Goal: Navigation & Orientation: Understand site structure

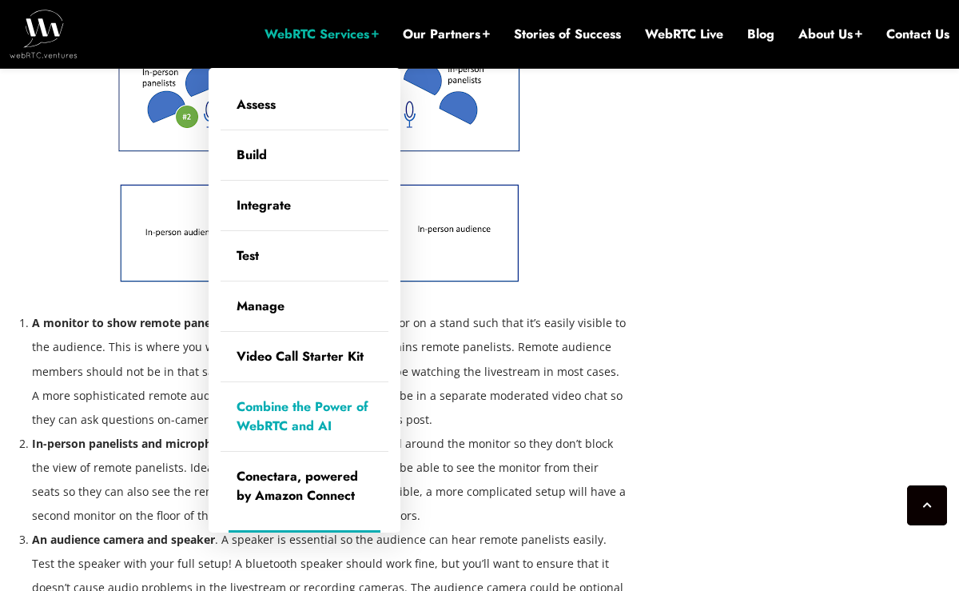
scroll to position [3723, 0]
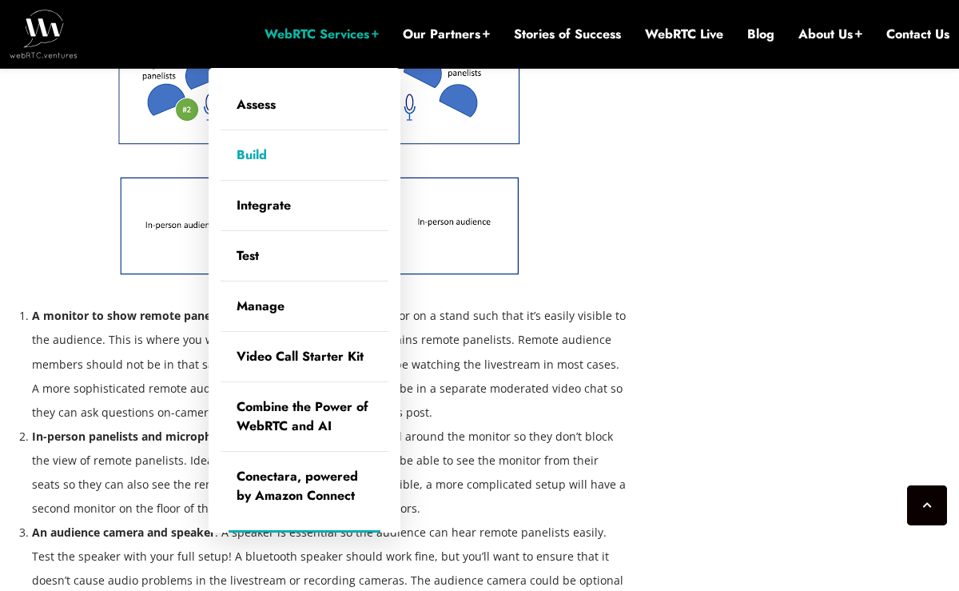
click at [256, 161] on link "Build" at bounding box center [305, 155] width 168 height 50
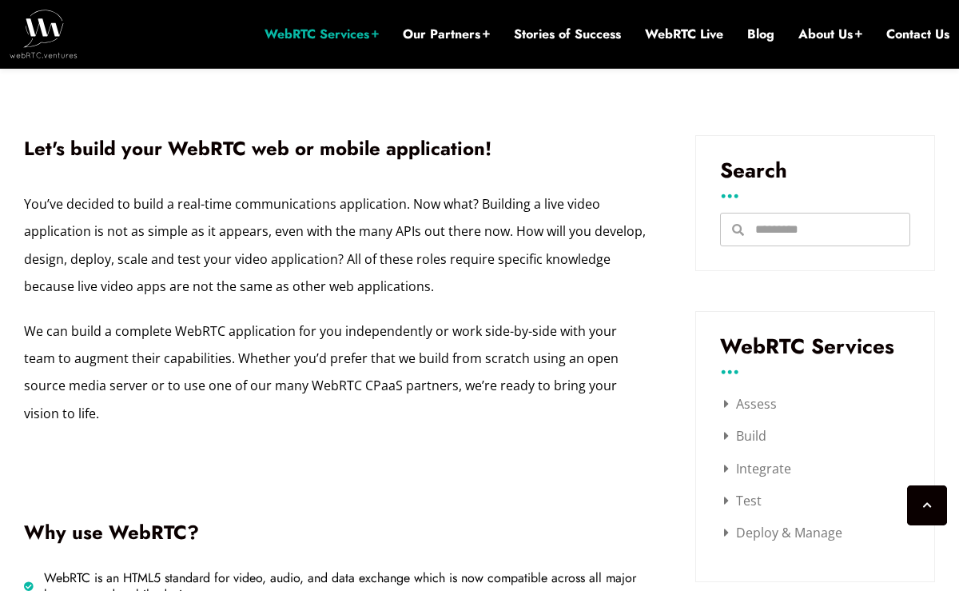
scroll to position [513, 0]
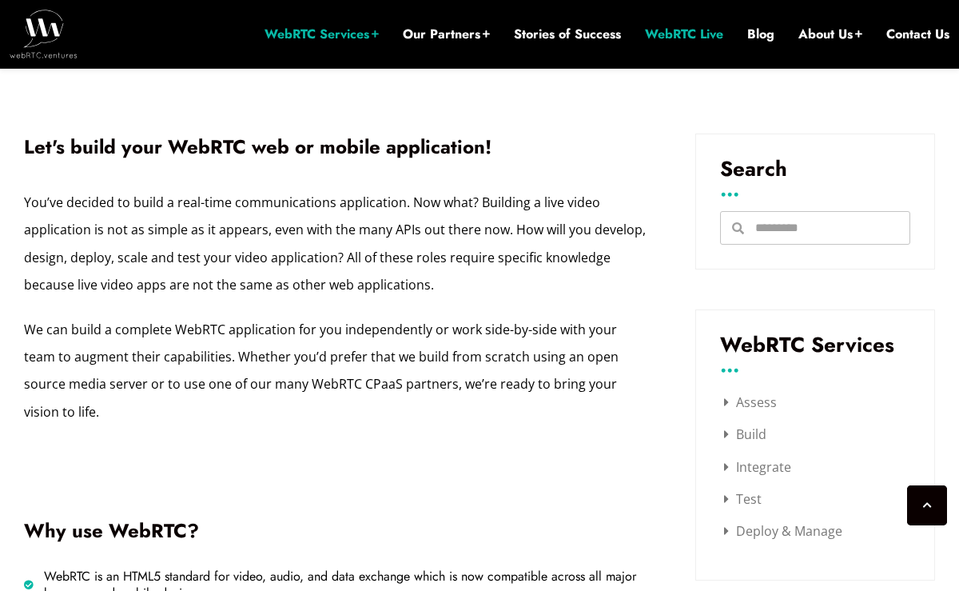
click at [709, 40] on link "WebRTC Live" at bounding box center [684, 35] width 78 height 18
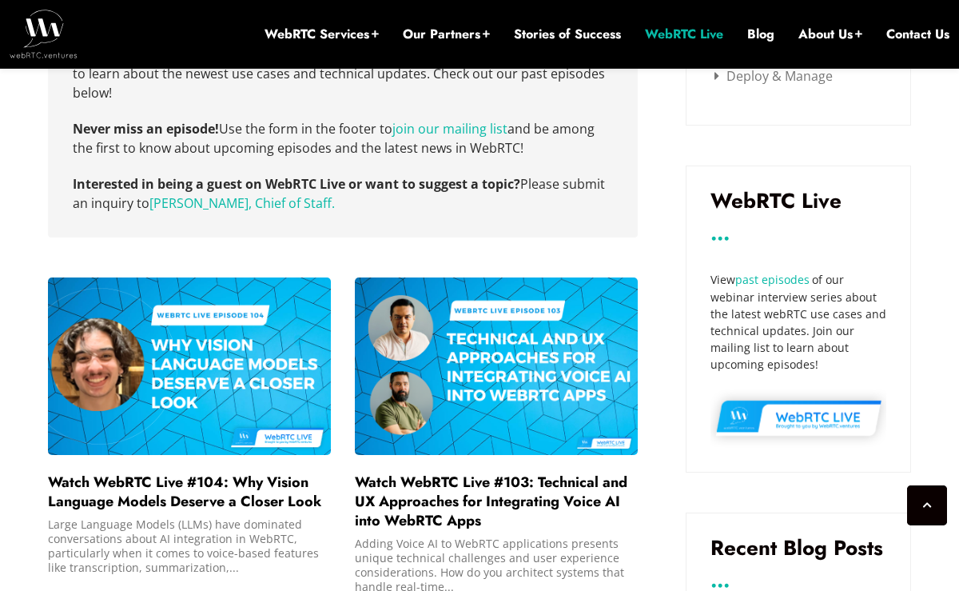
scroll to position [743, 0]
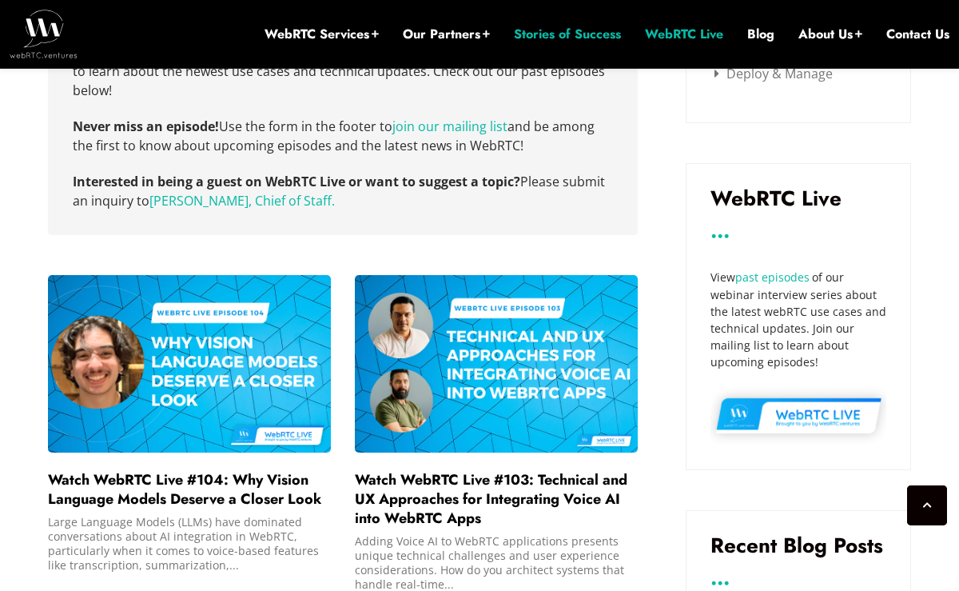
click at [569, 34] on link "Stories of Success" at bounding box center [567, 35] width 107 height 18
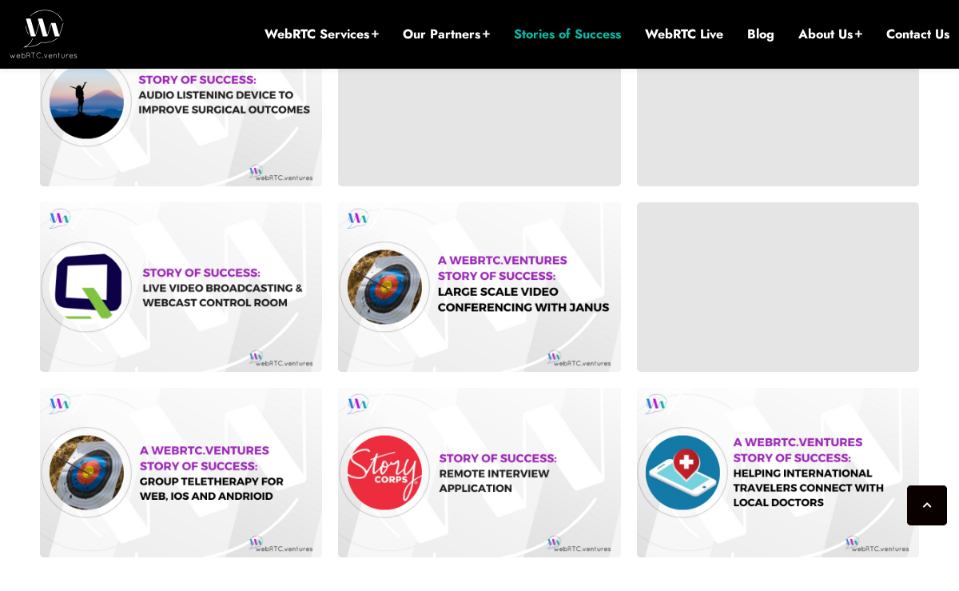
scroll to position [1595, 0]
